Goal: Information Seeking & Learning: Learn about a topic

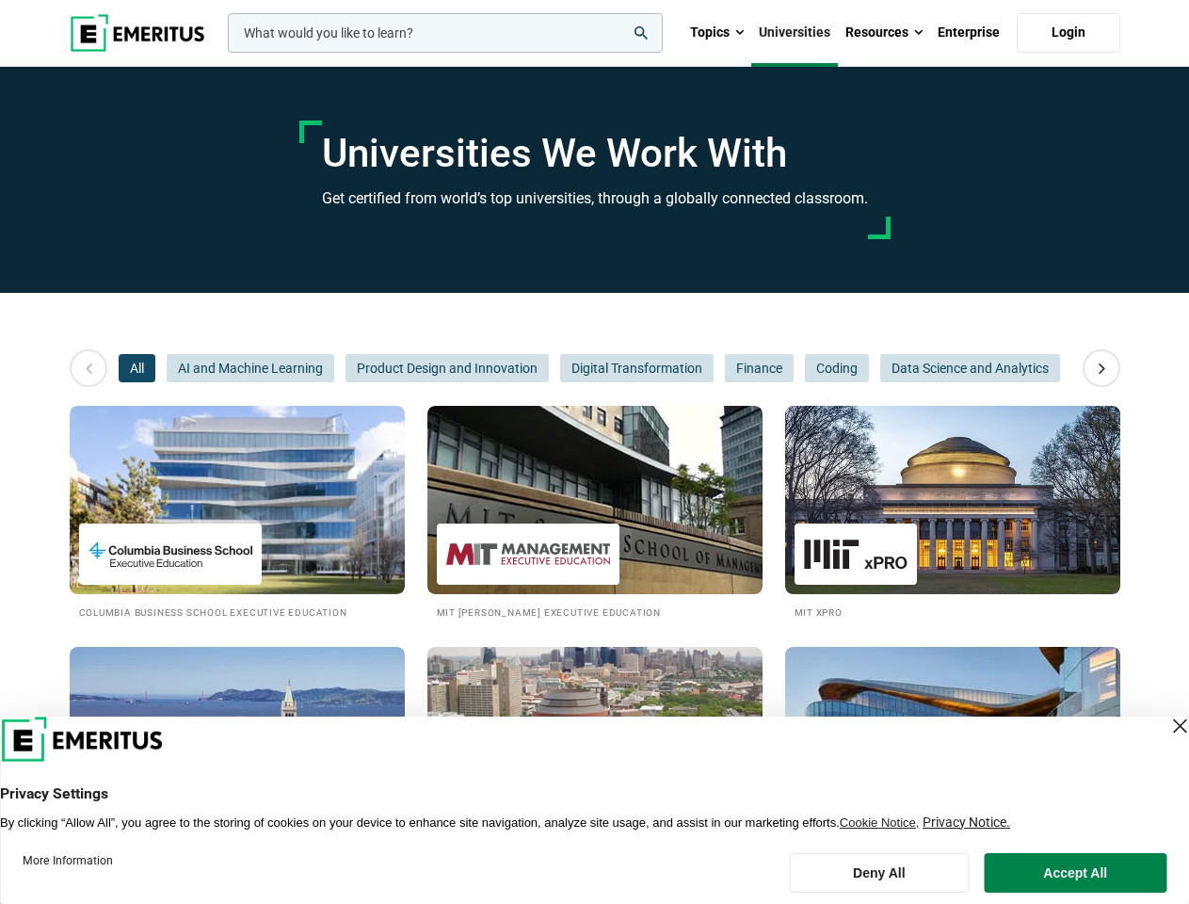
click at [445, 33] on input "woocommerce-product-search-field-0" at bounding box center [445, 33] width 435 height 40
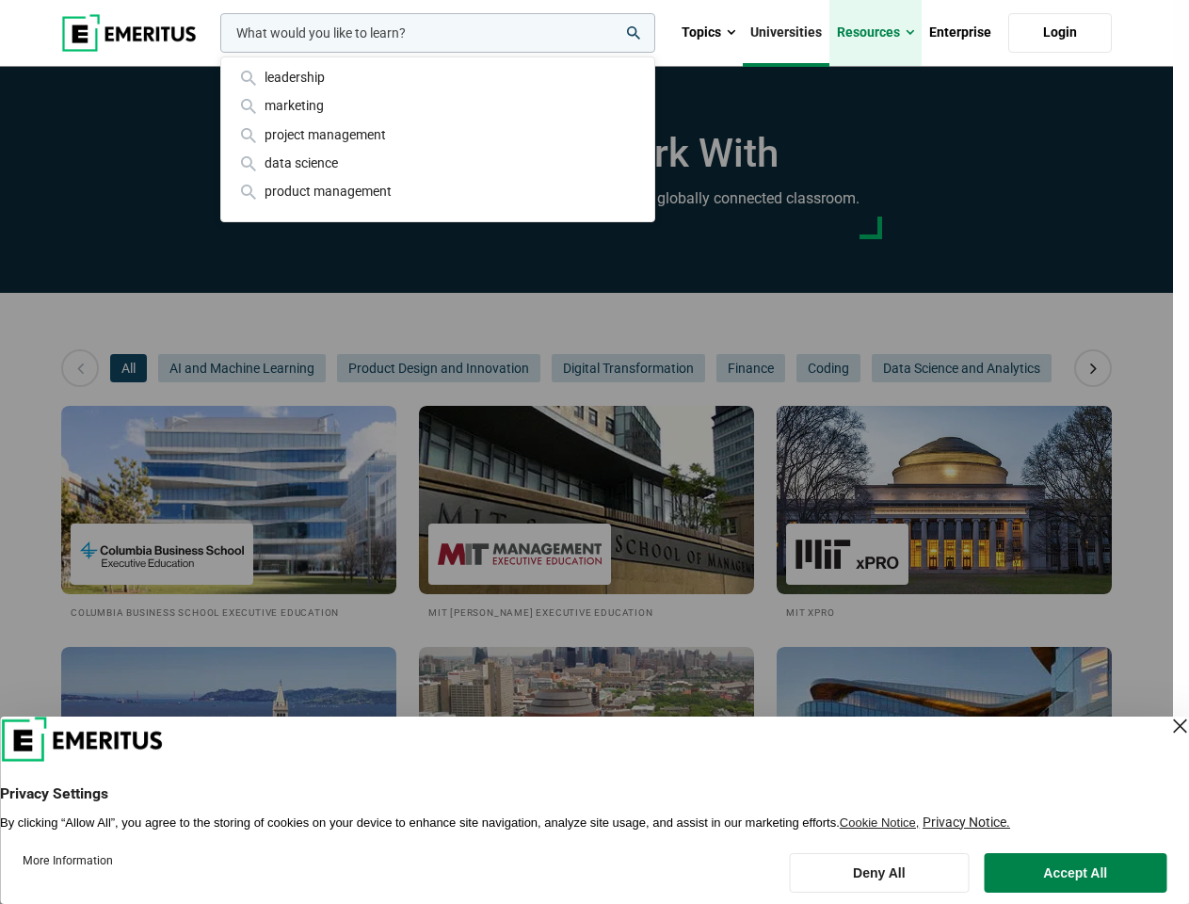
click at [884, 33] on link "Resources" at bounding box center [875, 33] width 92 height 66
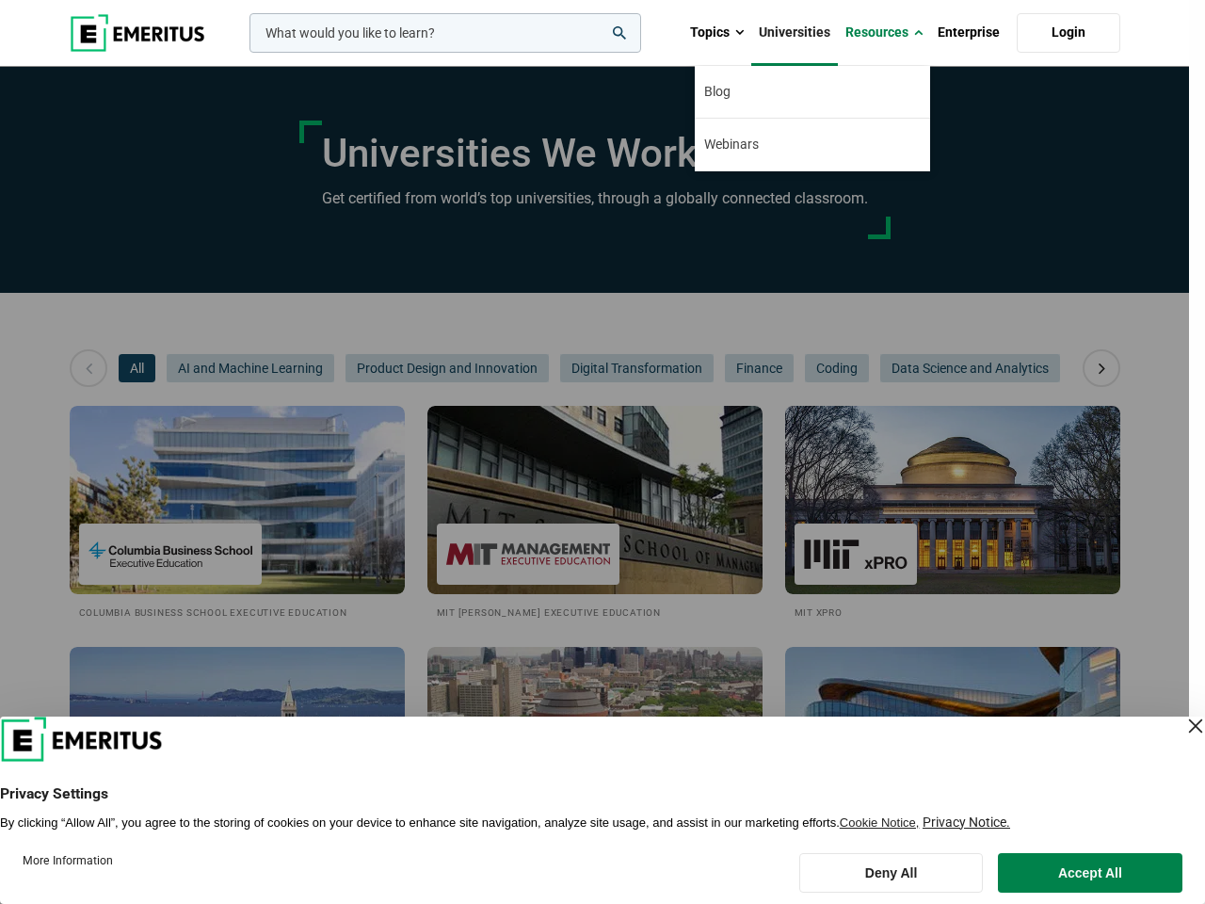
click at [246, 53] on div "leadership marketing project management data science product management" at bounding box center [443, 33] width 395 height 40
click at [1101, 368] on icon at bounding box center [1101, 368] width 33 height 34
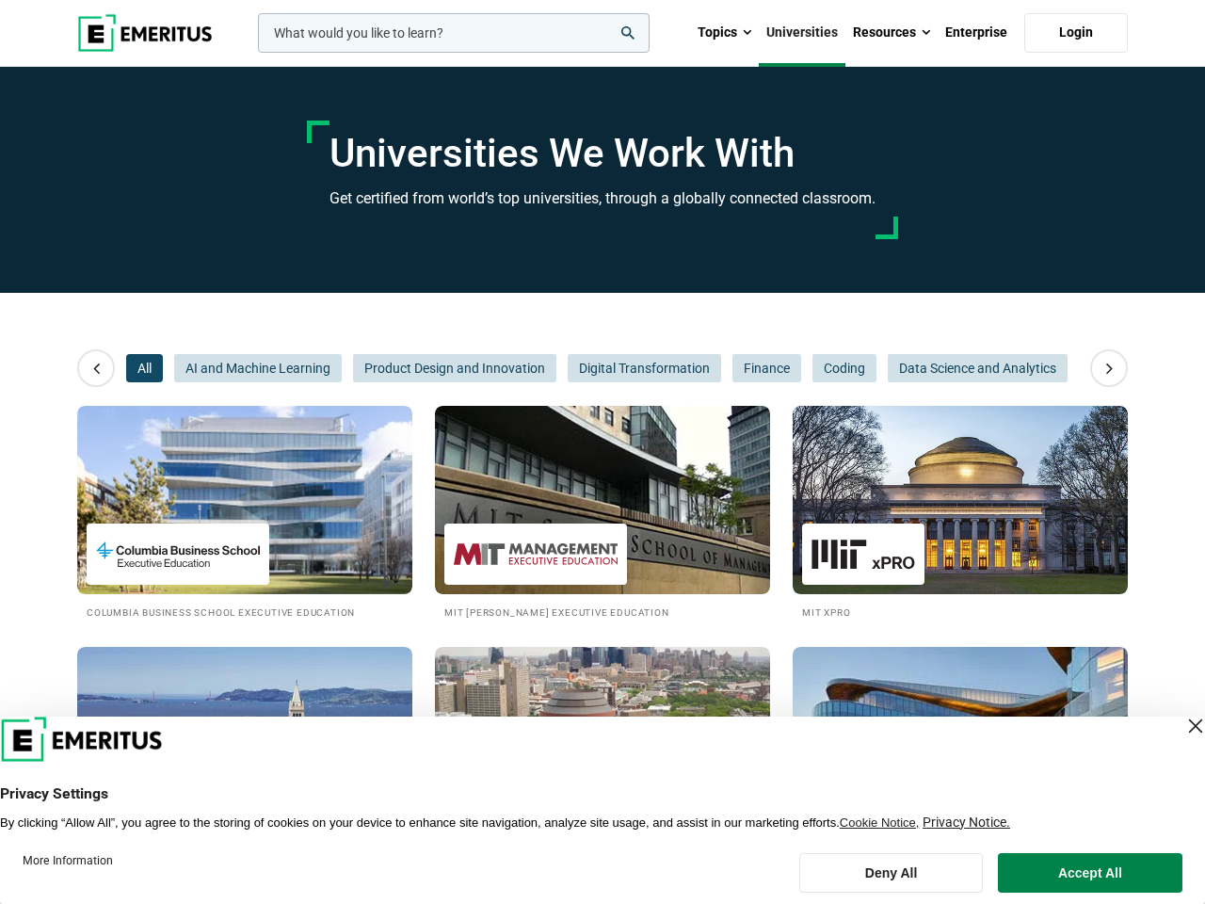
click at [136, 368] on span "All" at bounding box center [144, 368] width 37 height 28
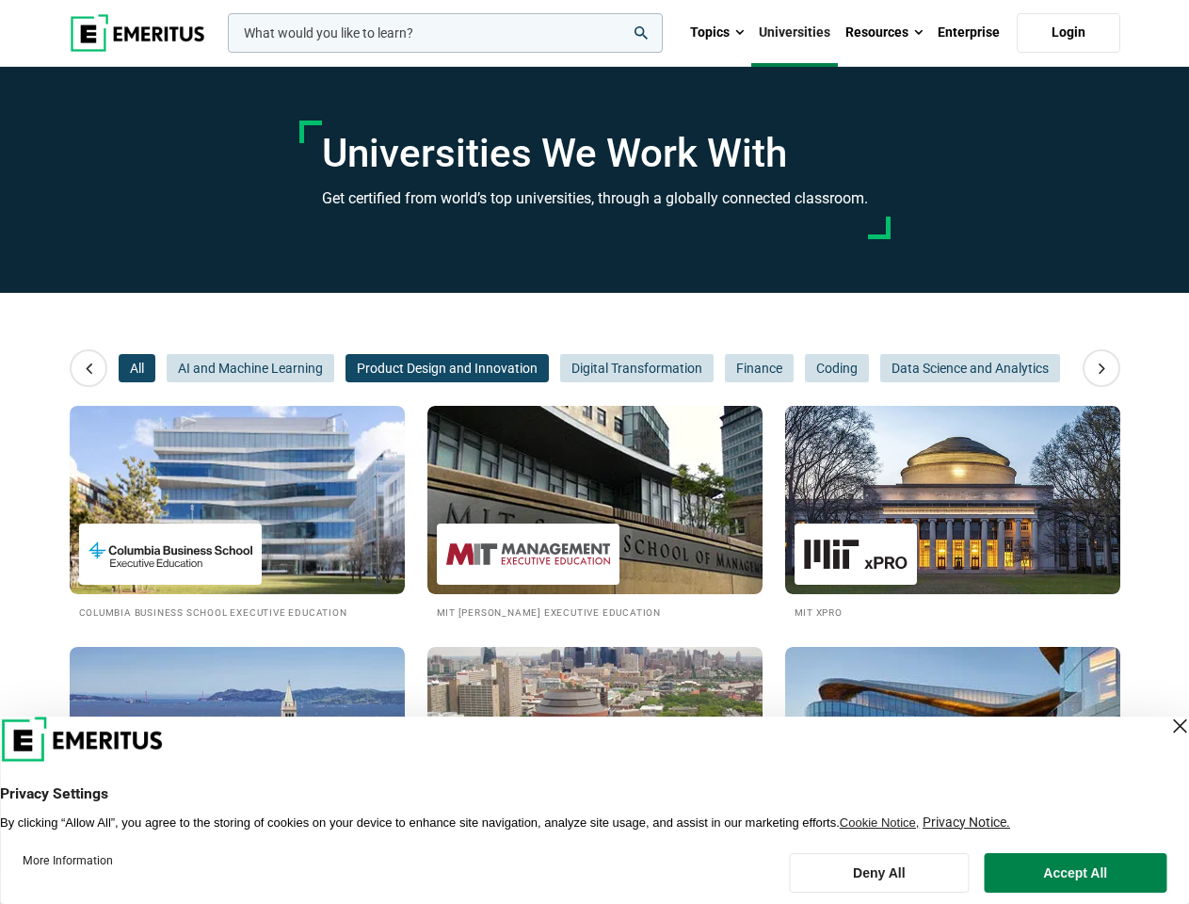
click at [345, 368] on span "Product Design and Innovation" at bounding box center [446, 368] width 203 height 28
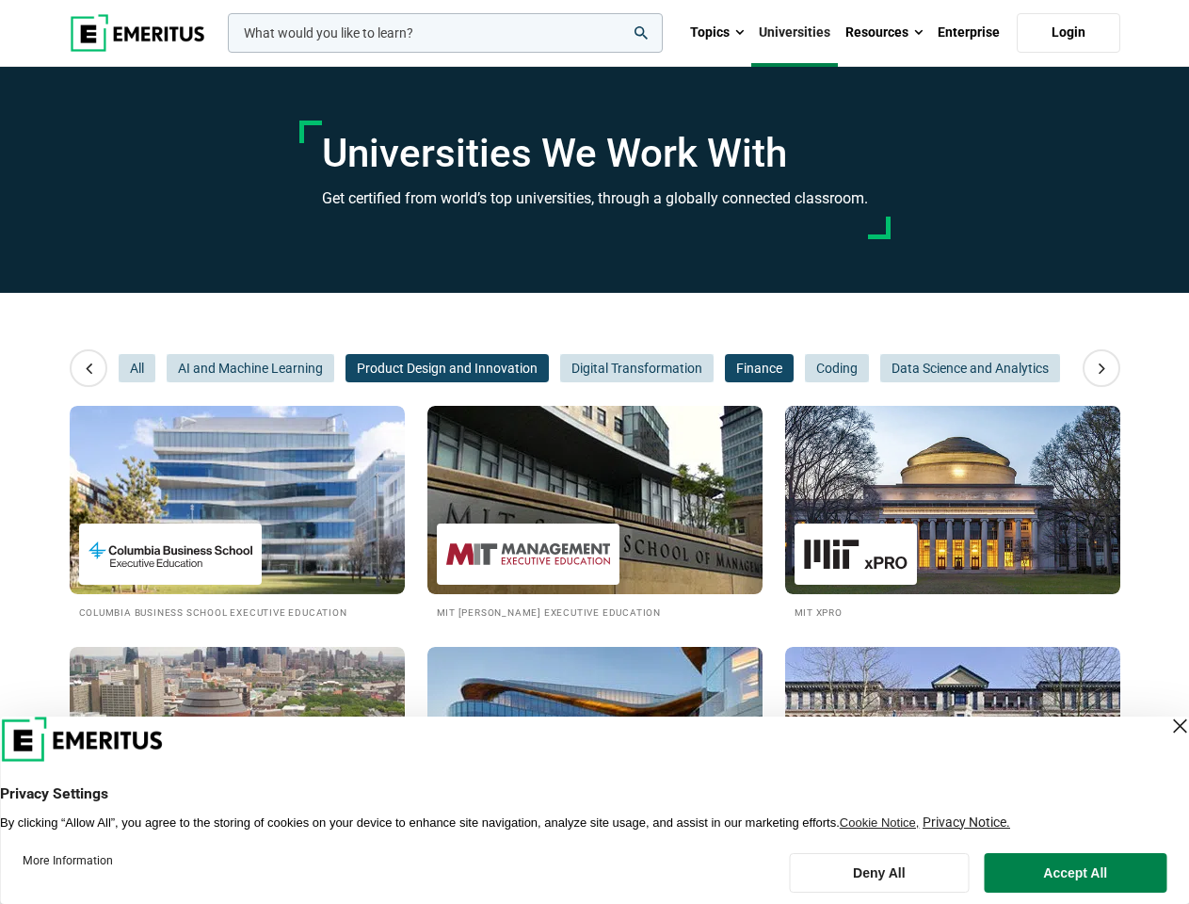
click at [725, 368] on span "Finance" at bounding box center [759, 368] width 69 height 28
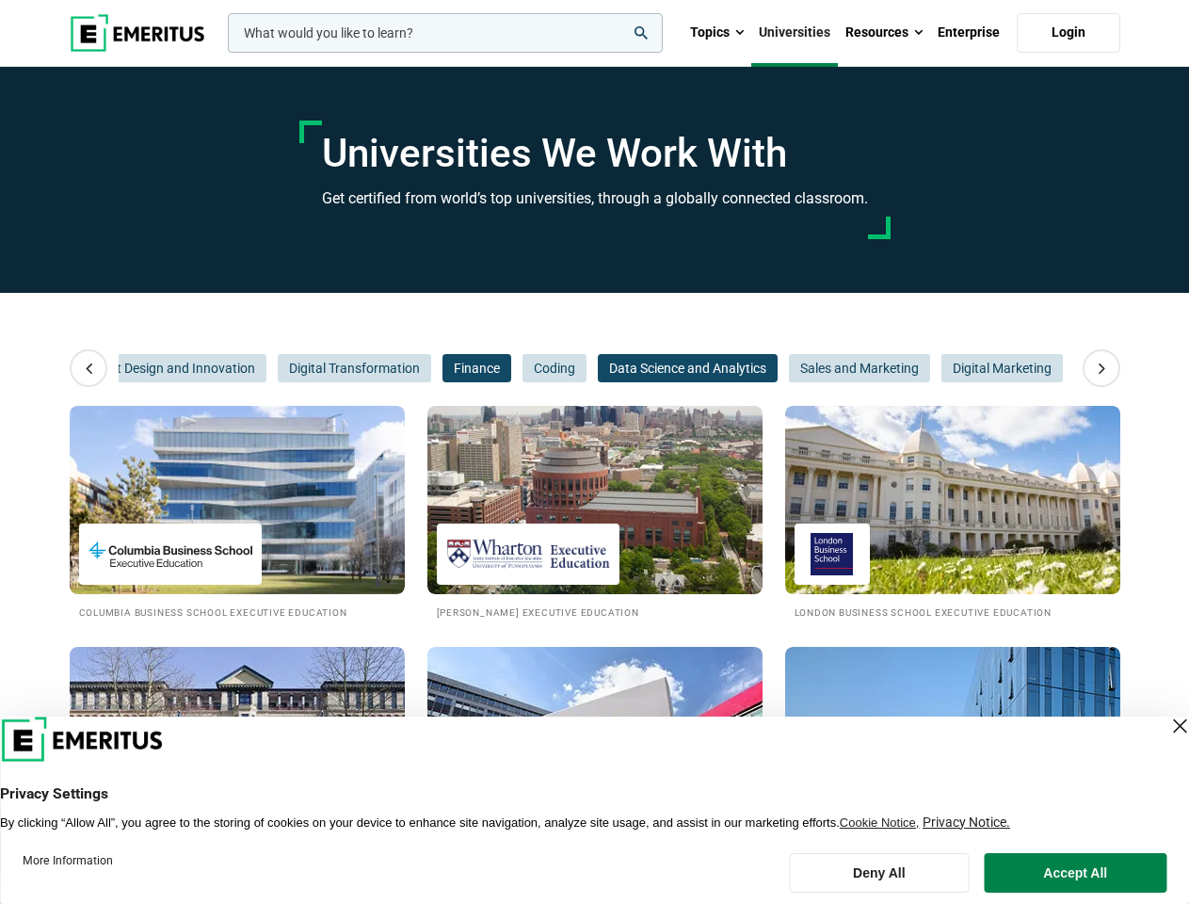
click at [635, 368] on span "Data Science and Analytics" at bounding box center [688, 368] width 180 height 28
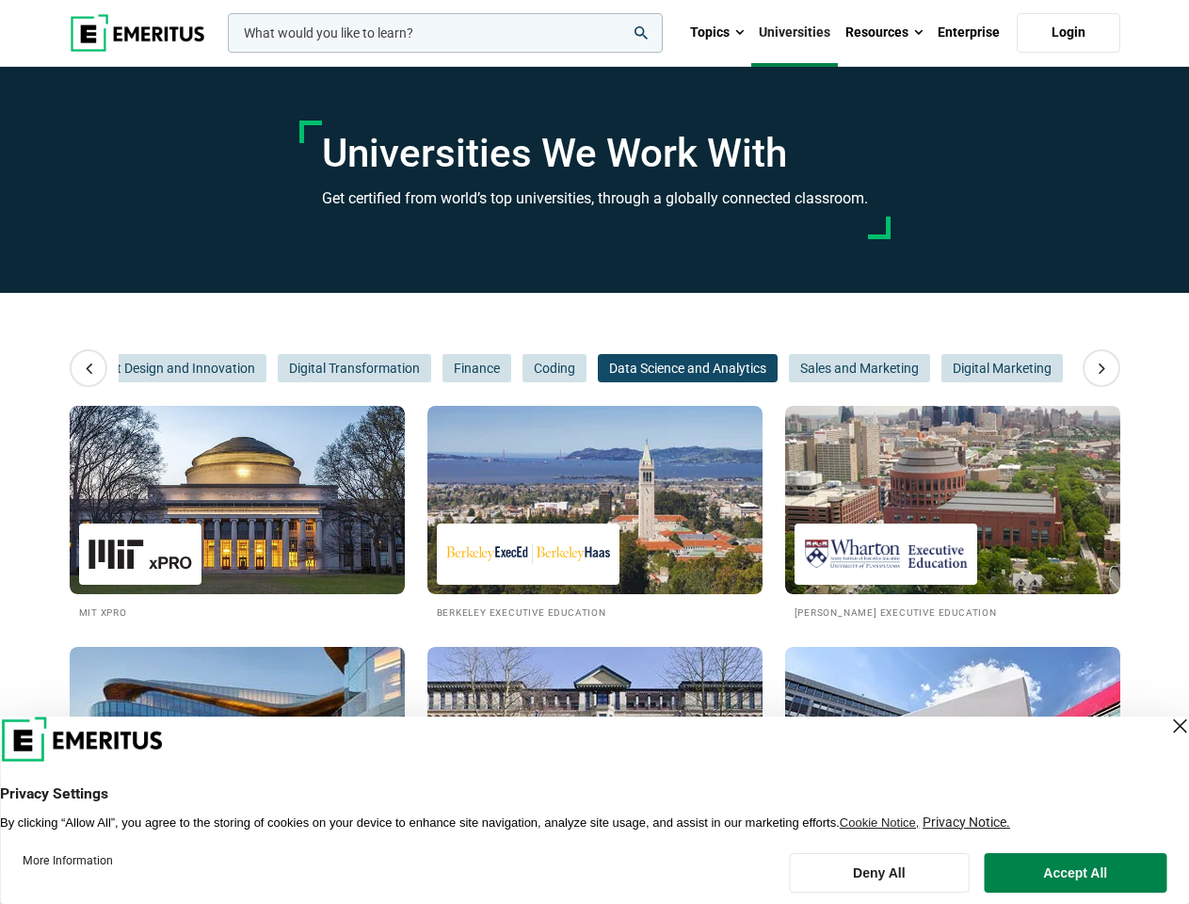
click at [758, 368] on span "Data Science and Analytics" at bounding box center [688, 368] width 180 height 28
click at [836, 368] on span "Sales and Marketing" at bounding box center [859, 368] width 141 height 28
